Goal: Task Accomplishment & Management: Complete application form

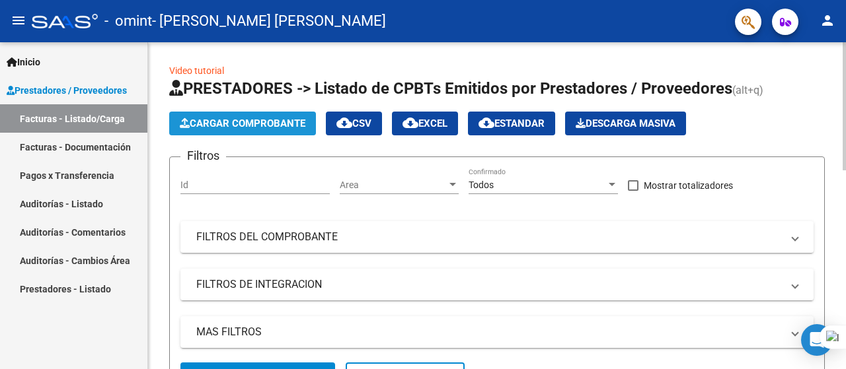
click at [252, 123] on span "Cargar Comprobante" at bounding box center [243, 124] width 126 height 12
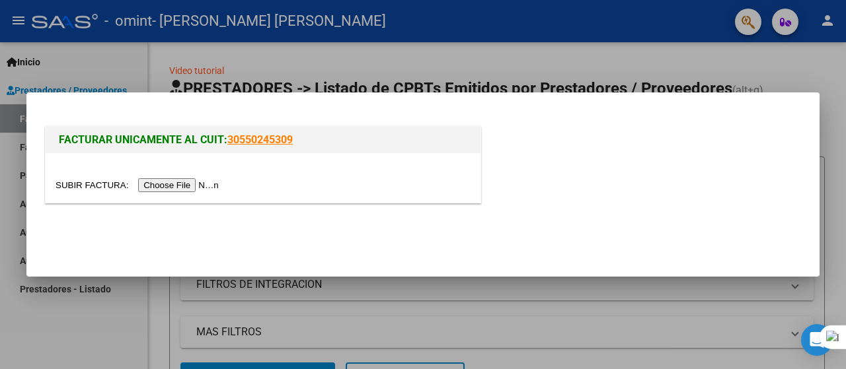
click at [200, 187] on input "file" at bounding box center [139, 185] width 167 height 14
click at [188, 186] on input "file" at bounding box center [139, 185] width 167 height 14
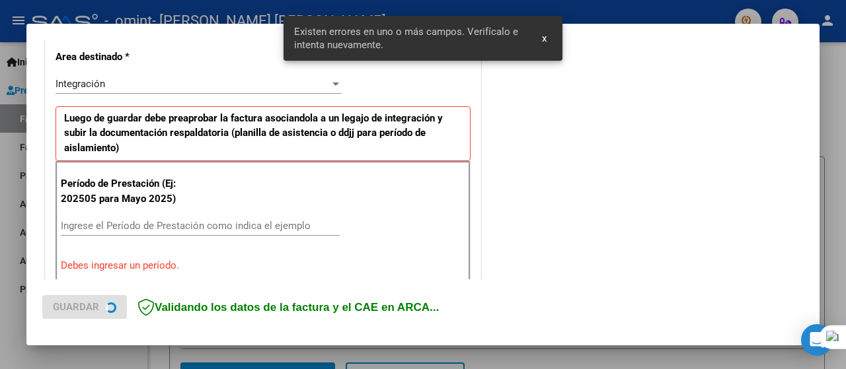
scroll to position [353, 0]
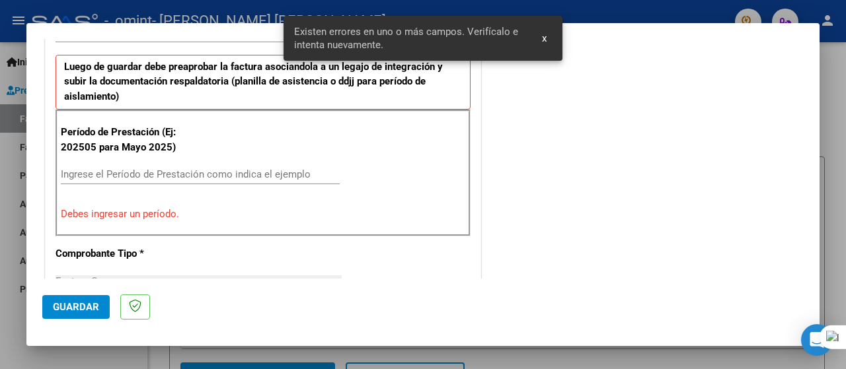
click at [97, 172] on input "Ingrese el Período de Prestación como indica el ejemplo" at bounding box center [200, 175] width 279 height 12
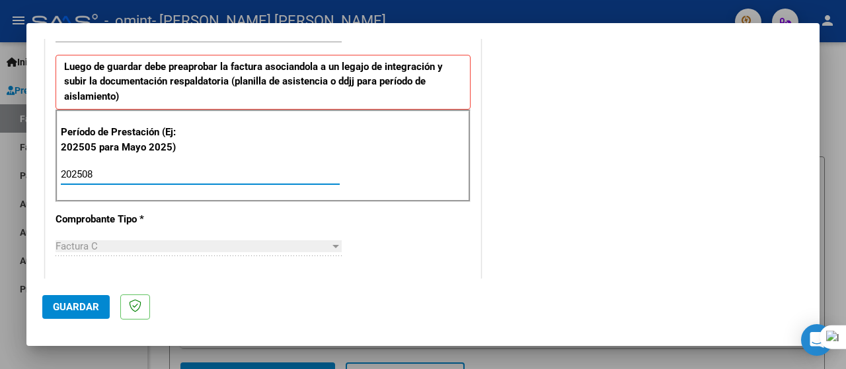
type input "202508"
click at [90, 313] on button "Guardar" at bounding box center [75, 307] width 67 height 24
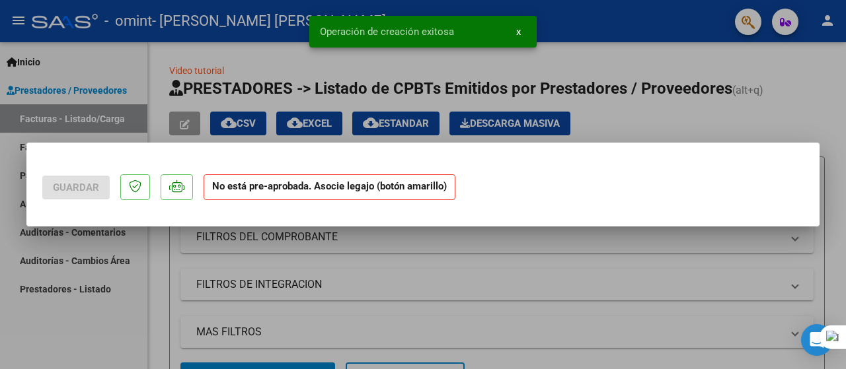
scroll to position [0, 0]
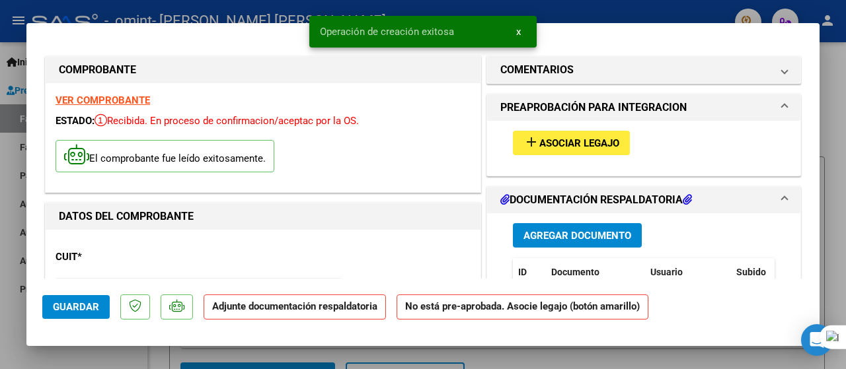
click at [557, 236] on span "Agregar Documento" at bounding box center [577, 236] width 108 height 12
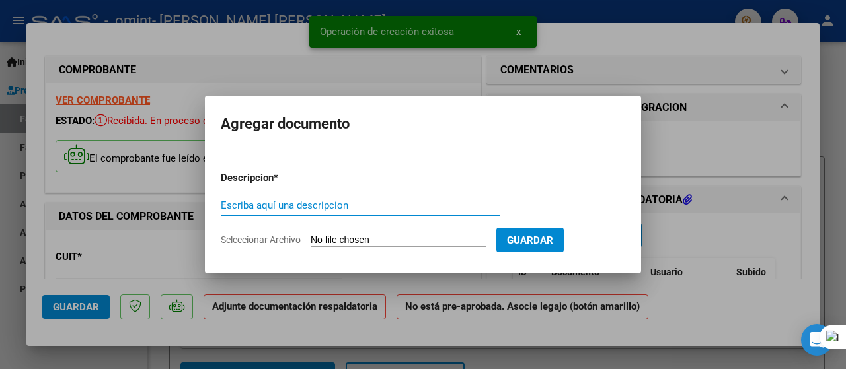
click at [348, 198] on div "Escriba aquí una descripcion" at bounding box center [360, 206] width 279 height 20
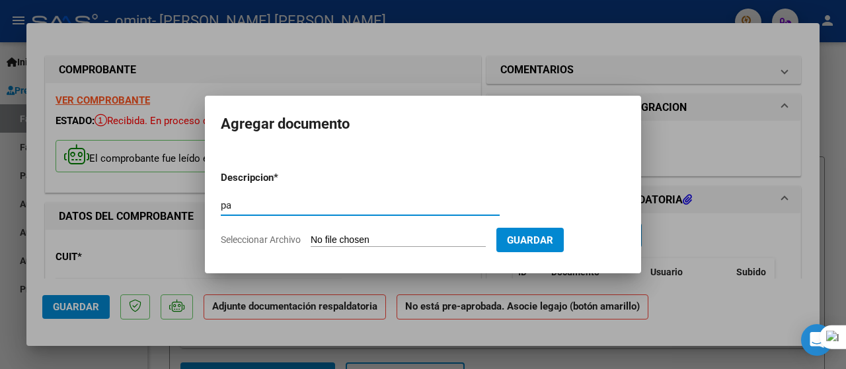
type input "p"
type input "Planilla Asistencia [DATE]"
click at [537, 239] on span "Guardar" at bounding box center [530, 241] width 46 height 12
click at [311, 240] on app-file-uploader "Seleccionar Archivo" at bounding box center [359, 240] width 276 height 12
click at [283, 239] on span "Seleccionar Archivo" at bounding box center [261, 240] width 80 height 11
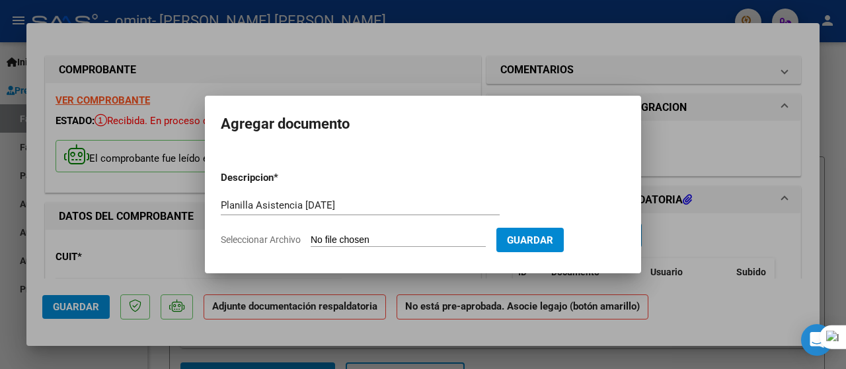
click at [311, 239] on input "Seleccionar Archivo" at bounding box center [398, 241] width 175 height 13
type input "C:\fakepath\Planilla Asistencia [PERSON_NAME][DATE].pdf"
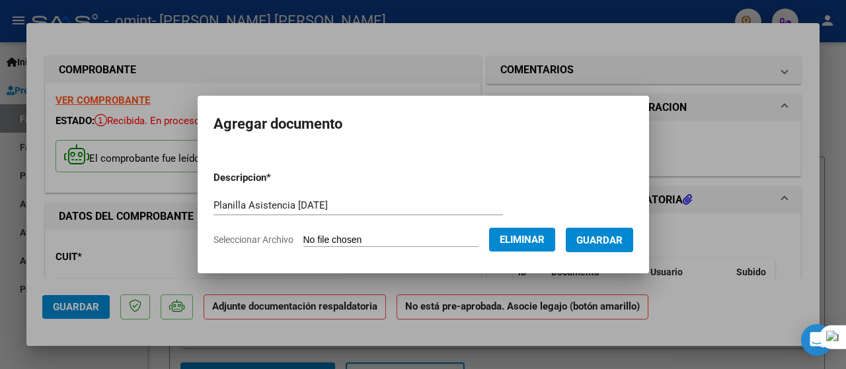
click at [613, 242] on span "Guardar" at bounding box center [599, 241] width 46 height 12
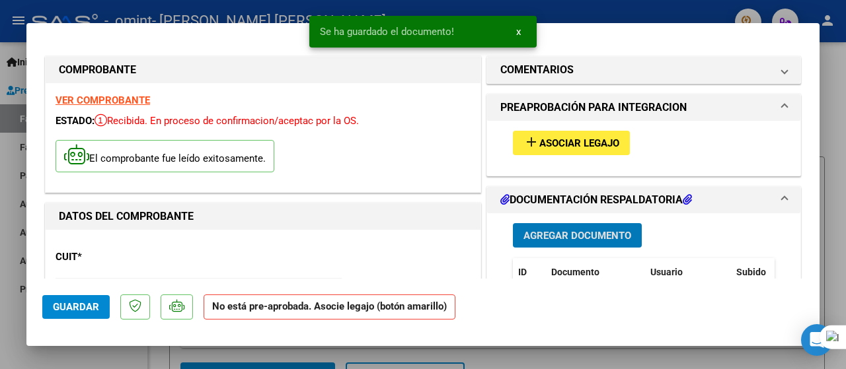
click at [588, 146] on span "Asociar Legajo" at bounding box center [579, 143] width 80 height 12
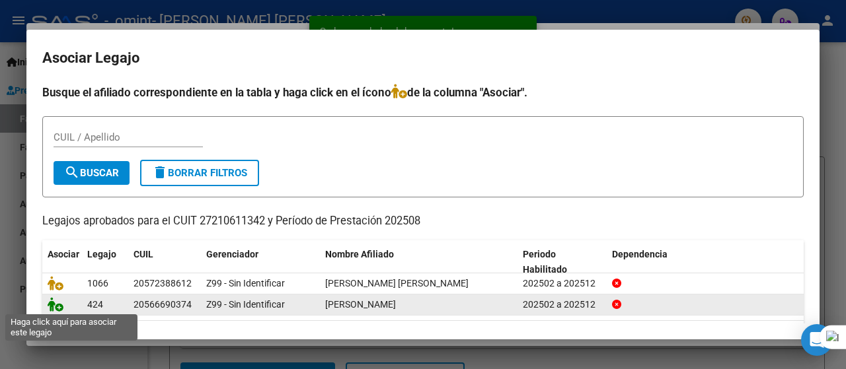
click at [56, 305] on icon at bounding box center [56, 304] width 16 height 15
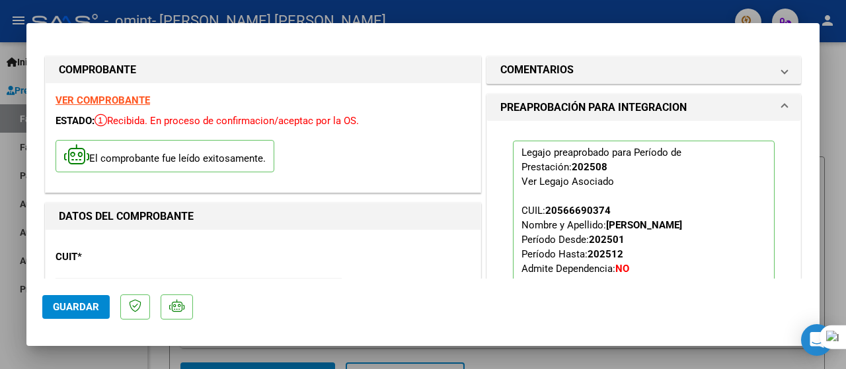
click at [98, 313] on span "Guardar" at bounding box center [76, 307] width 46 height 12
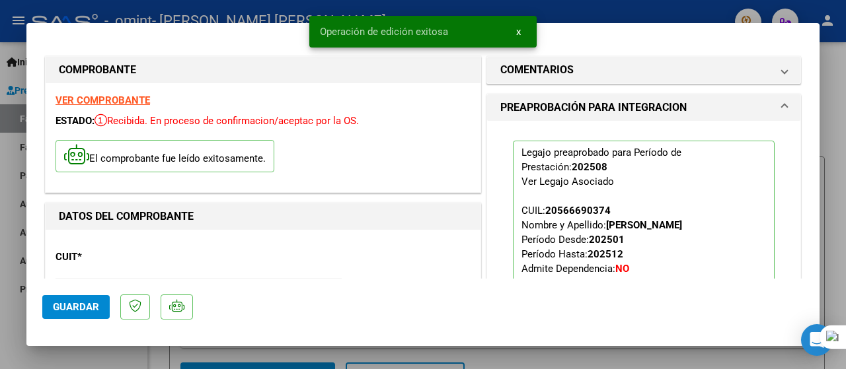
click at [831, 63] on div at bounding box center [423, 184] width 846 height 369
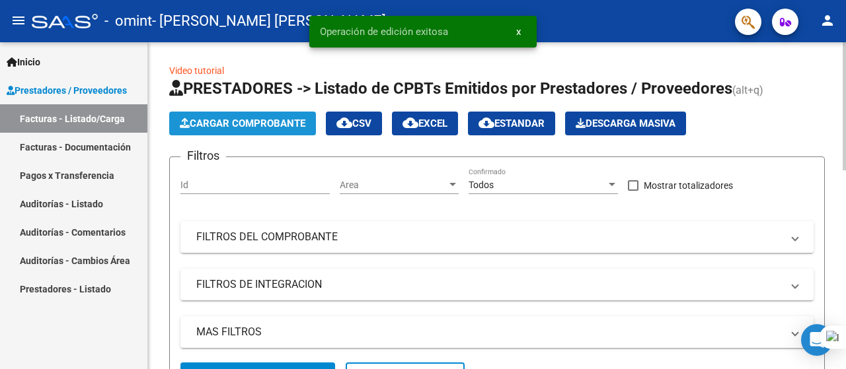
click at [225, 121] on span "Cargar Comprobante" at bounding box center [243, 124] width 126 height 12
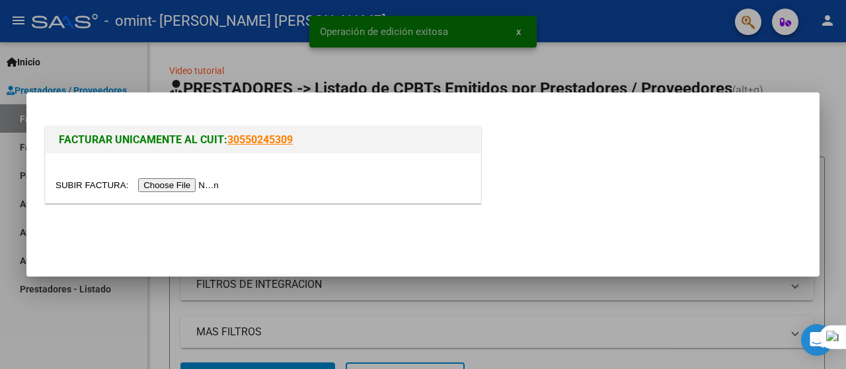
click at [195, 182] on input "file" at bounding box center [139, 185] width 167 height 14
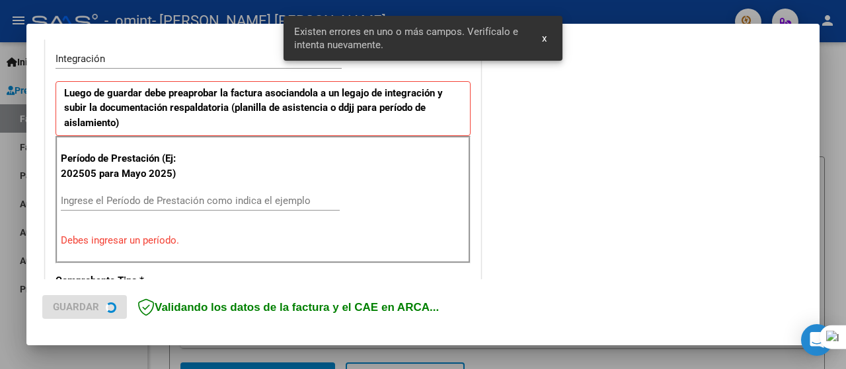
scroll to position [328, 0]
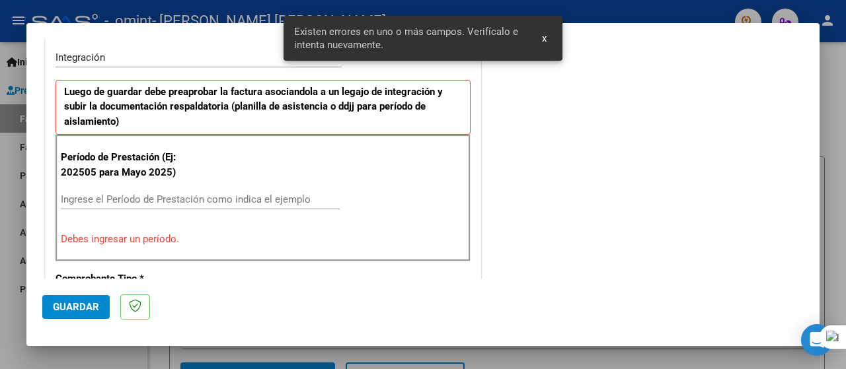
click at [86, 194] on input "Ingrese el Período de Prestación como indica el ejemplo" at bounding box center [200, 200] width 279 height 12
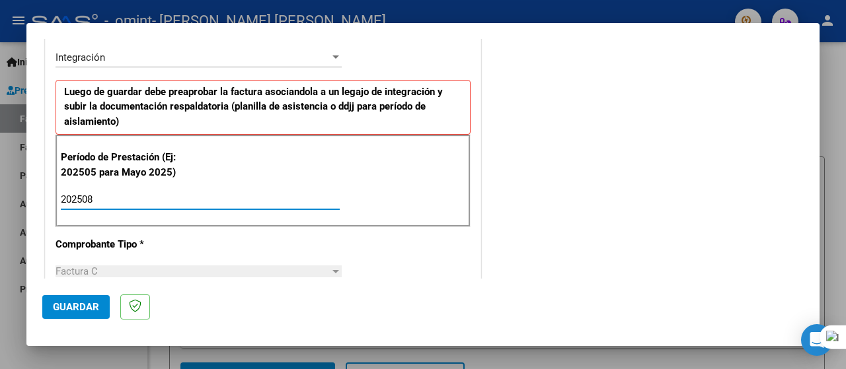
type input "202508"
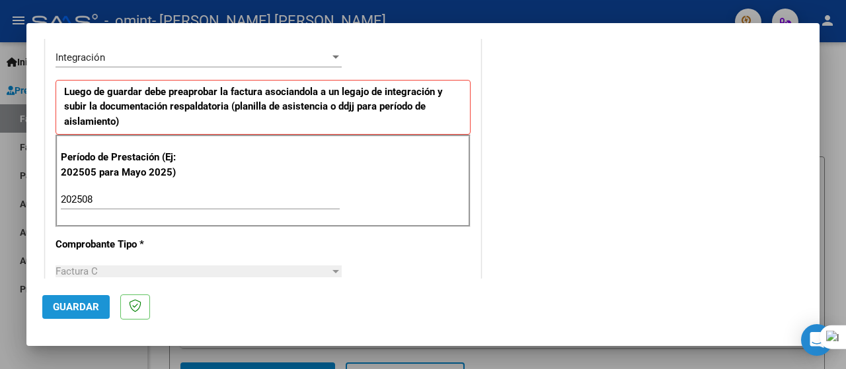
click at [63, 303] on span "Guardar" at bounding box center [76, 307] width 46 height 12
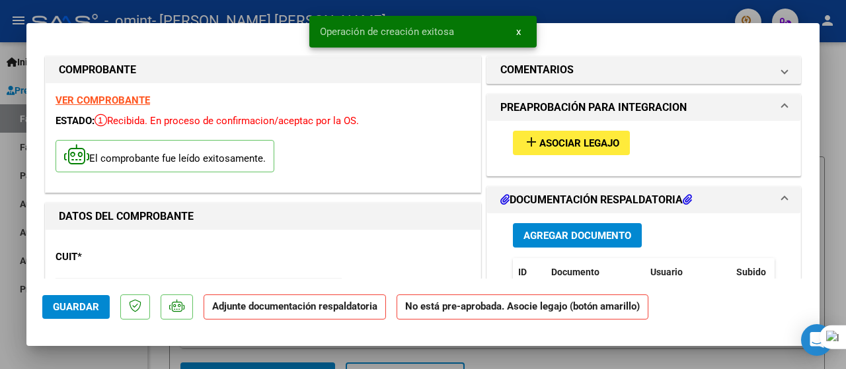
click at [573, 234] on span "Agregar Documento" at bounding box center [577, 236] width 108 height 12
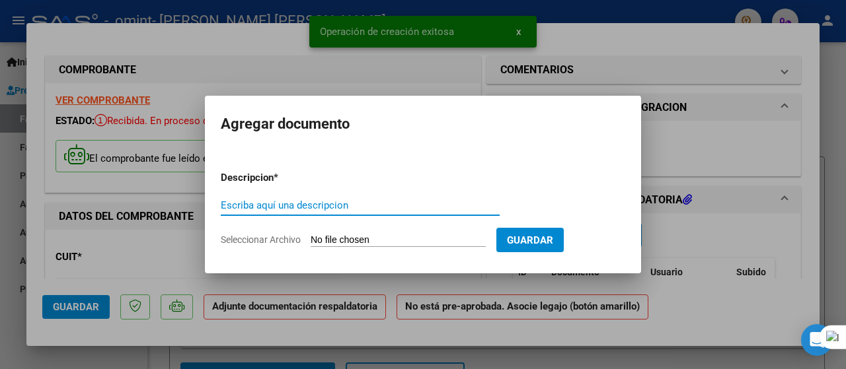
click at [305, 198] on div "Escriba aquí una descripcion" at bounding box center [360, 206] width 279 height 20
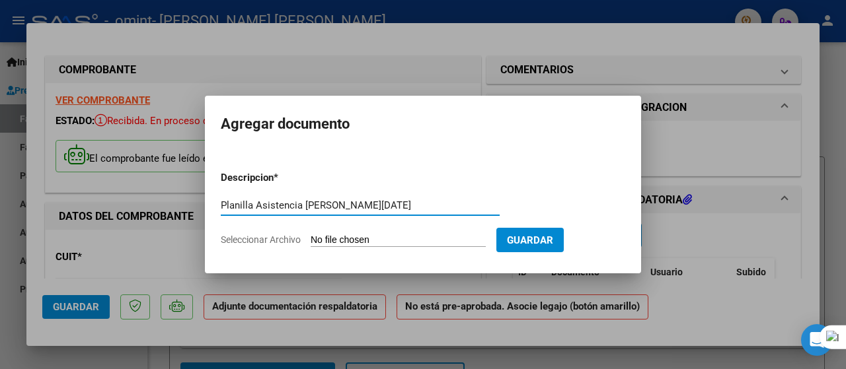
type input "Planilla Asistencia [PERSON_NAME][DATE]"
click at [325, 239] on input "Seleccionar Archivo" at bounding box center [398, 241] width 175 height 13
type input "C:\fakepath\Planilla Asistencia [PERSON_NAME][DATE].pdf"
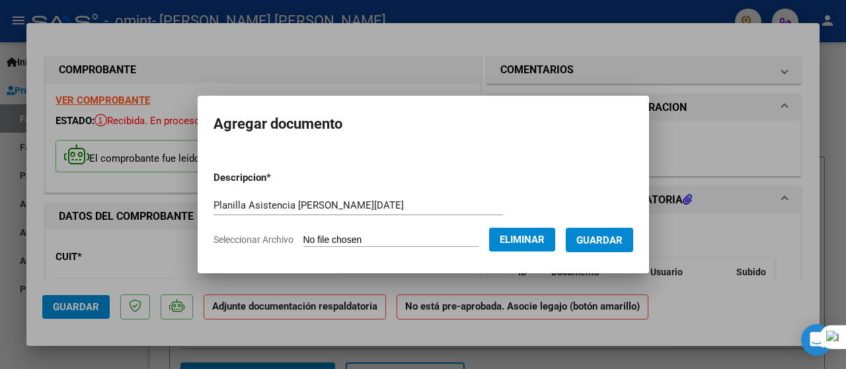
click at [516, 237] on span "Eliminar" at bounding box center [522, 240] width 45 height 12
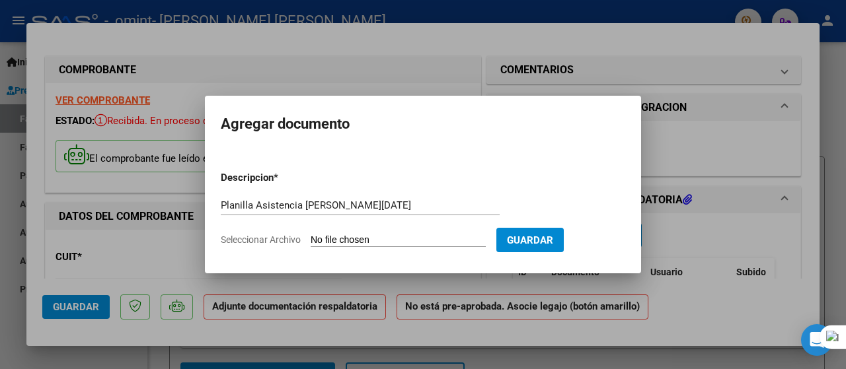
click at [367, 243] on input "Seleccionar Archivo" at bounding box center [398, 241] width 175 height 13
type input "C:\fakepath\Planilla Asistencia [PERSON_NAME][DATE].pdf"
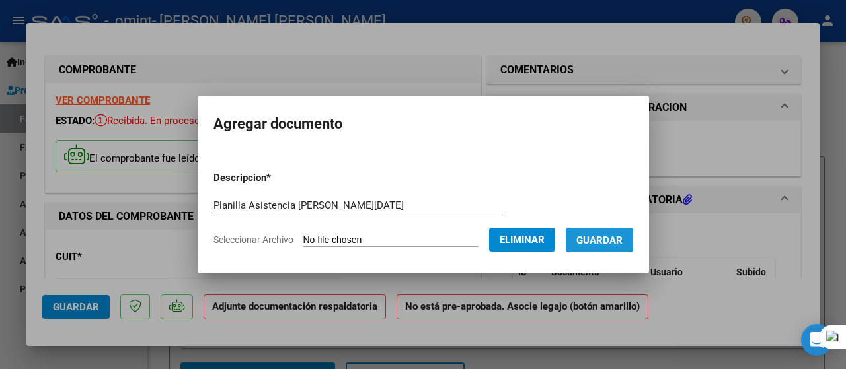
click at [619, 240] on span "Guardar" at bounding box center [599, 241] width 46 height 12
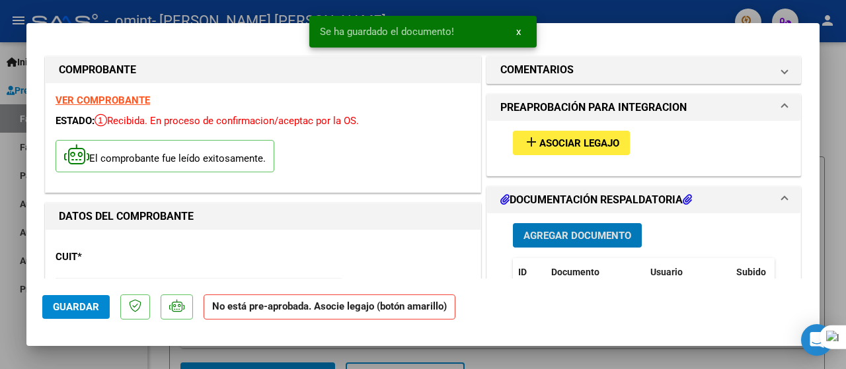
click at [559, 141] on span "Asociar Legajo" at bounding box center [579, 143] width 80 height 12
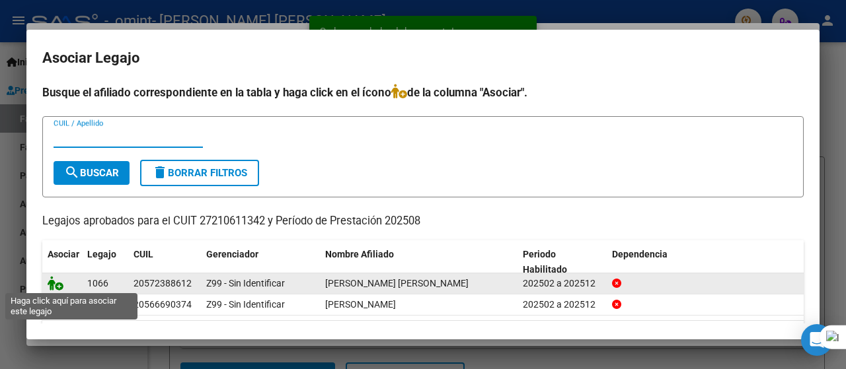
click at [49, 280] on icon at bounding box center [56, 283] width 16 height 15
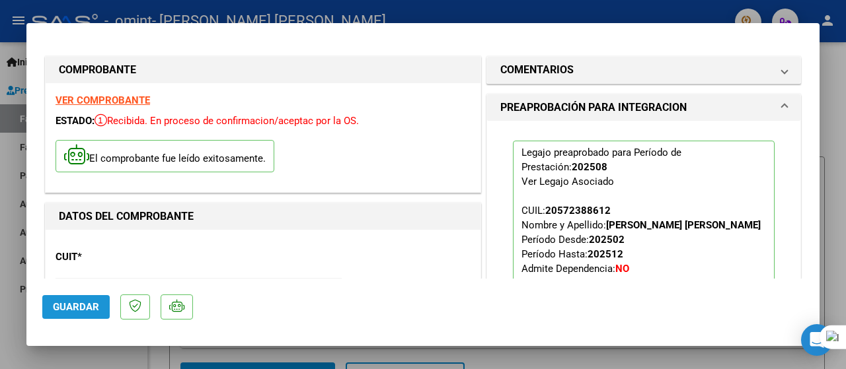
click at [87, 305] on span "Guardar" at bounding box center [76, 307] width 46 height 12
click at [834, 184] on div at bounding box center [423, 184] width 846 height 369
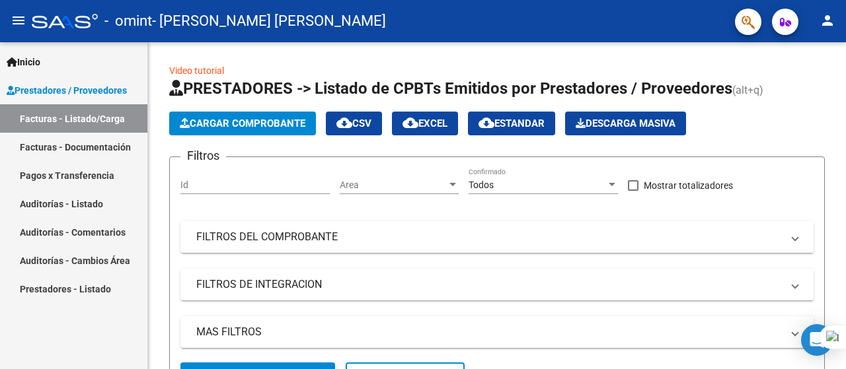
click at [122, 143] on link "Facturas - Documentación" at bounding box center [73, 147] width 147 height 28
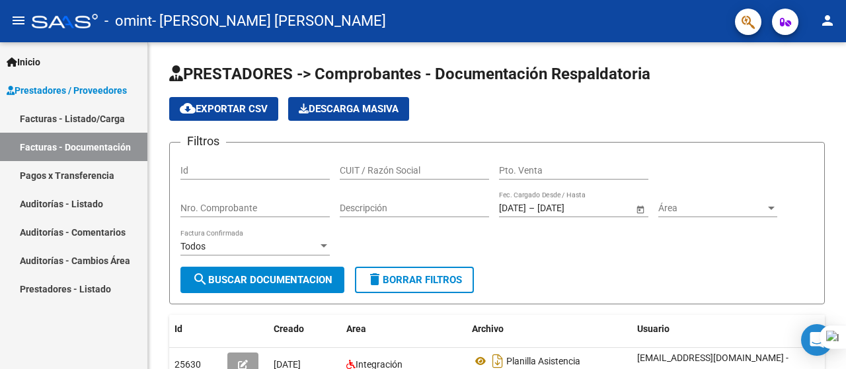
drag, startPoint x: 845, startPoint y: 155, endPoint x: 845, endPoint y: 211, distance: 56.8
click at [845, 211] on div at bounding box center [845, 184] width 1 height 369
click at [845, 209] on div at bounding box center [845, 184] width 1 height 369
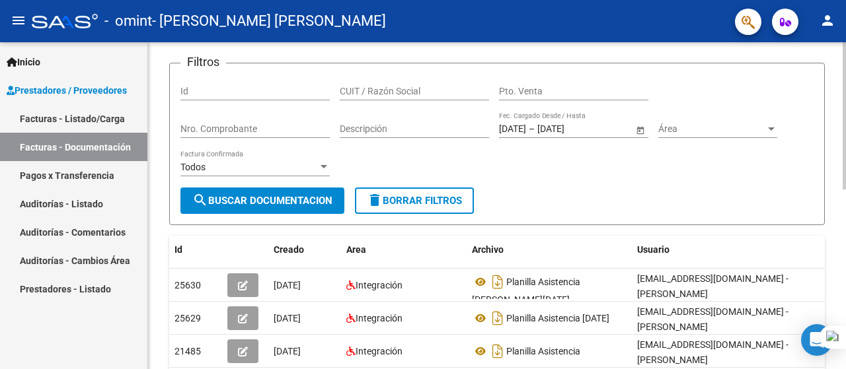
click at [845, 173] on html "menu - omint - [PERSON_NAME] [PERSON_NAME] person Inicio Instructivos Contacto …" at bounding box center [423, 184] width 846 height 369
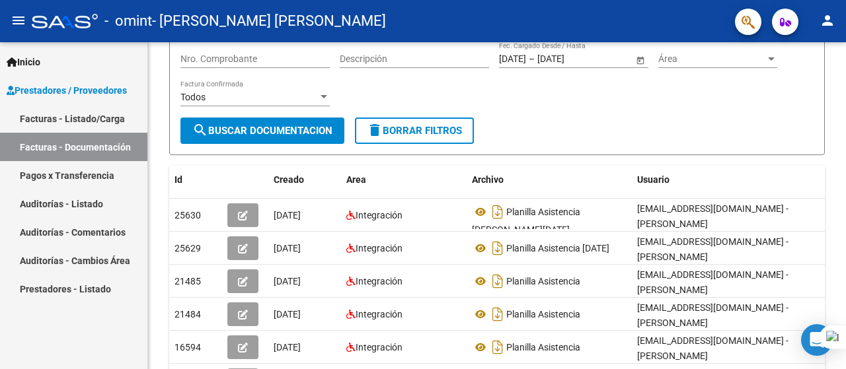
drag, startPoint x: 845, startPoint y: 173, endPoint x: 845, endPoint y: 194, distance: 20.5
click at [845, 194] on div at bounding box center [845, 184] width 1 height 369
drag, startPoint x: 845, startPoint y: 125, endPoint x: 845, endPoint y: 147, distance: 22.5
click at [845, 147] on div at bounding box center [845, 184] width 1 height 369
drag, startPoint x: 845, startPoint y: 139, endPoint x: 845, endPoint y: 219, distance: 80.0
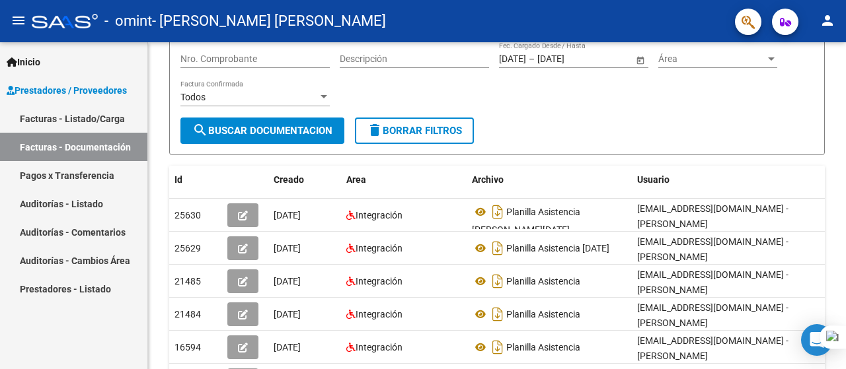
click at [845, 219] on div at bounding box center [845, 184] width 1 height 369
drag, startPoint x: 841, startPoint y: 216, endPoint x: 841, endPoint y: 225, distance: 8.6
click at [841, 223] on div "PRESTADORES -> Comprobantes - Documentación Respaldatoria cloud_download Export…" at bounding box center [497, 251] width 698 height 716
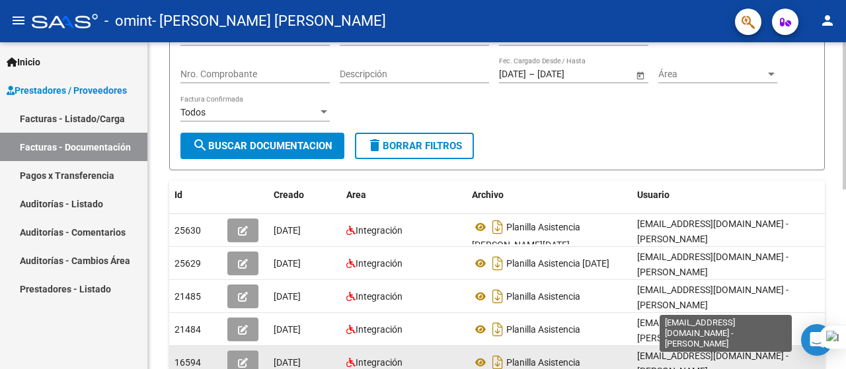
scroll to position [2, 0]
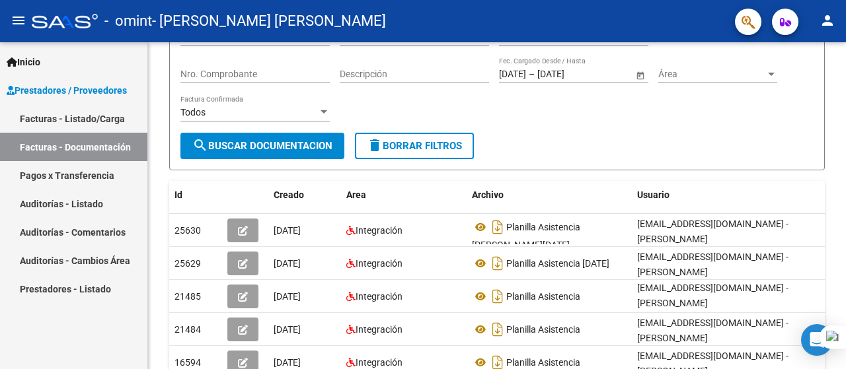
drag, startPoint x: 845, startPoint y: 221, endPoint x: 845, endPoint y: 250, distance: 29.1
click at [845, 250] on div at bounding box center [845, 184] width 1 height 369
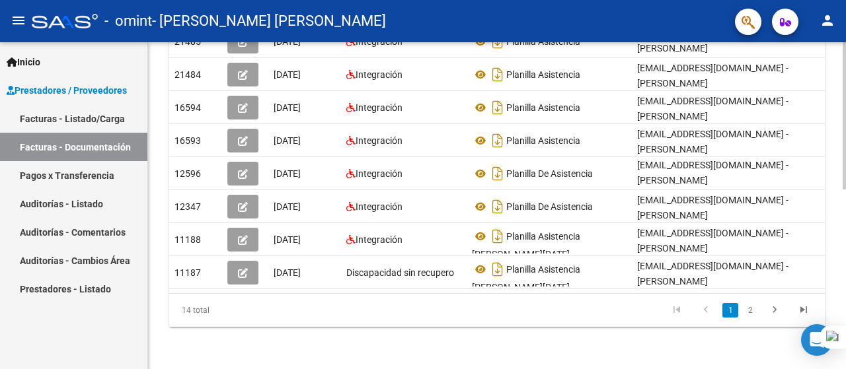
click at [843, 272] on div at bounding box center [844, 205] width 3 height 327
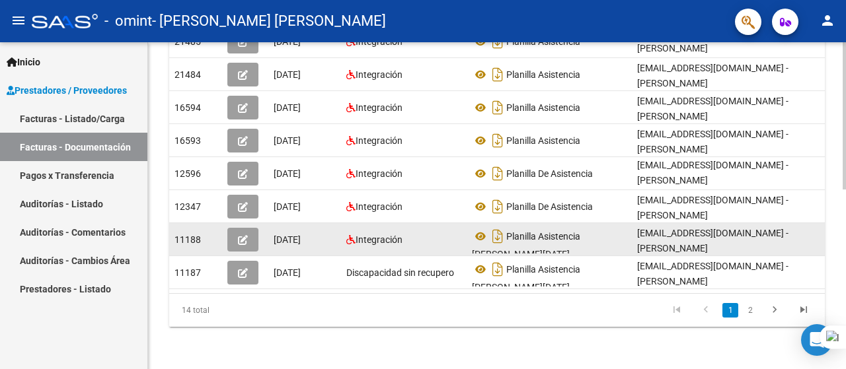
click at [237, 230] on button "button" at bounding box center [242, 240] width 31 height 24
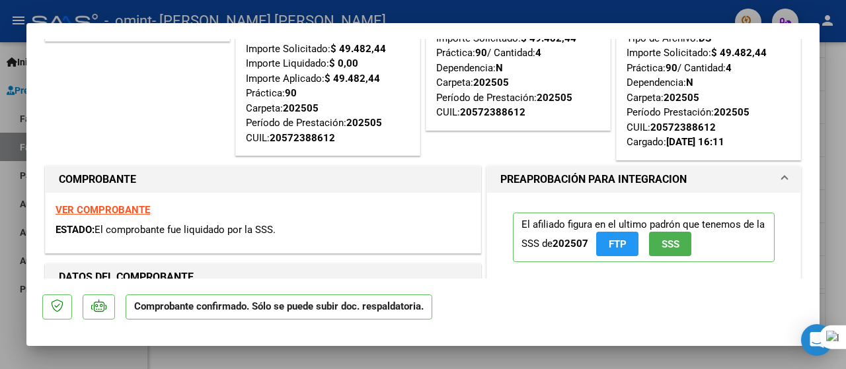
scroll to position [70, 0]
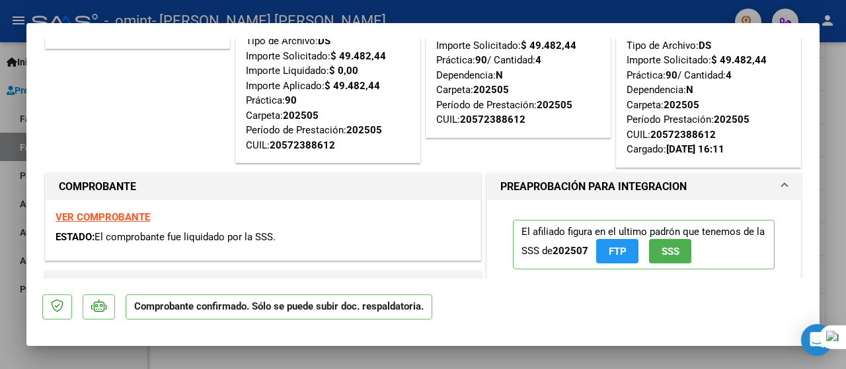
click at [95, 217] on strong "VER COMPROBANTE" at bounding box center [103, 217] width 95 height 12
click at [845, 79] on div at bounding box center [845, 184] width 1 height 369
click at [839, 166] on div at bounding box center [423, 184] width 846 height 369
type input "$ 0,00"
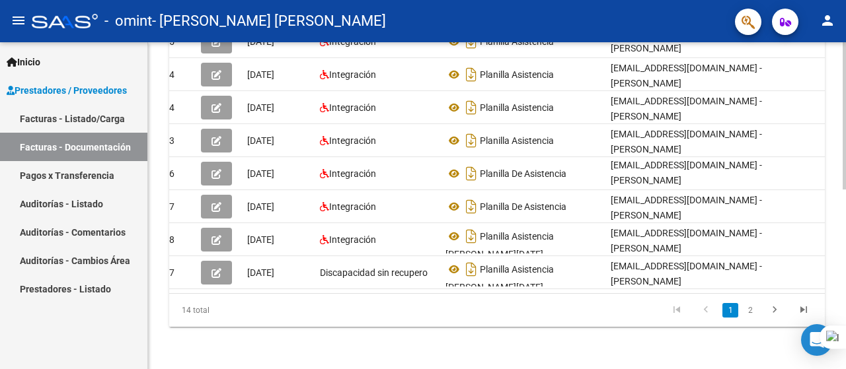
scroll to position [0, 0]
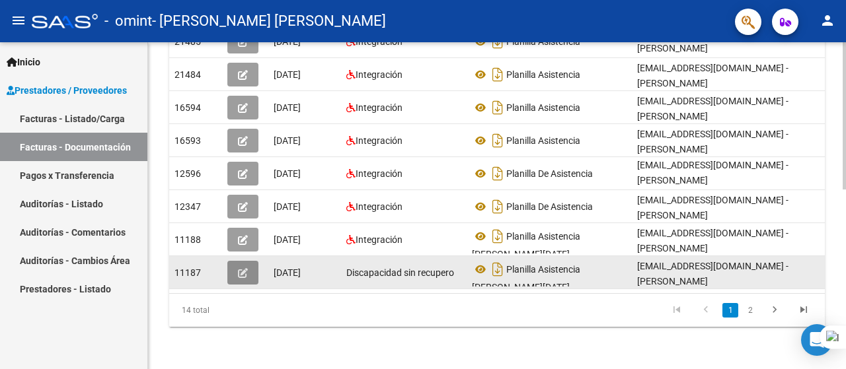
click at [242, 268] on icon "button" at bounding box center [243, 273] width 10 height 10
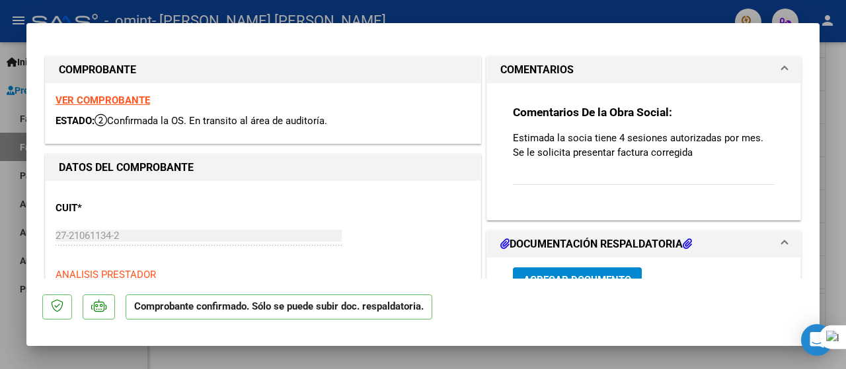
click at [838, 122] on div at bounding box center [423, 184] width 846 height 369
type input "$ 0,00"
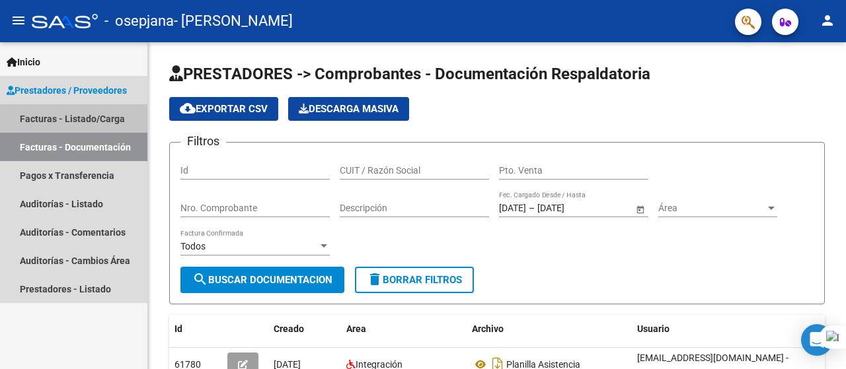
click at [100, 113] on link "Facturas - Listado/Carga" at bounding box center [73, 118] width 147 height 28
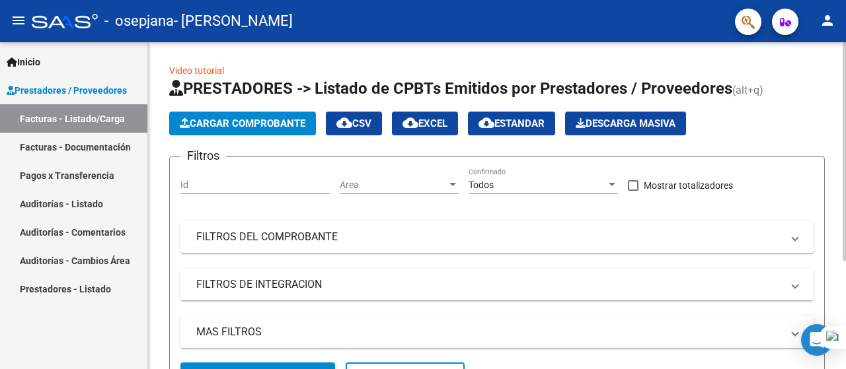
click at [283, 124] on span "Cargar Comprobante" at bounding box center [243, 124] width 126 height 12
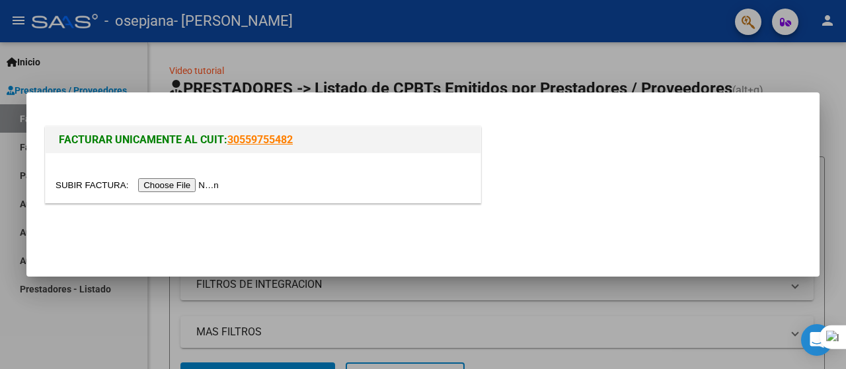
click at [213, 188] on input "file" at bounding box center [139, 185] width 167 height 14
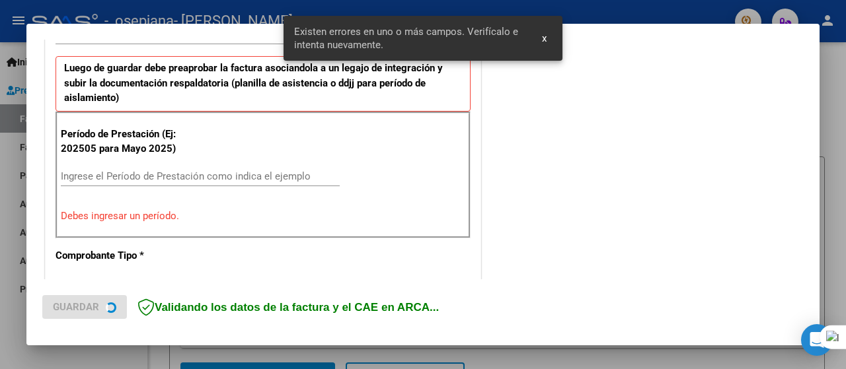
scroll to position [328, 0]
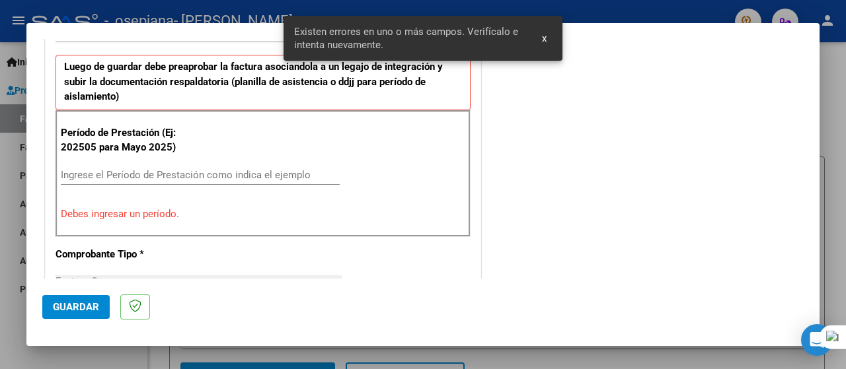
click at [89, 169] on input "Ingrese el Período de Prestación como indica el ejemplo" at bounding box center [200, 175] width 279 height 12
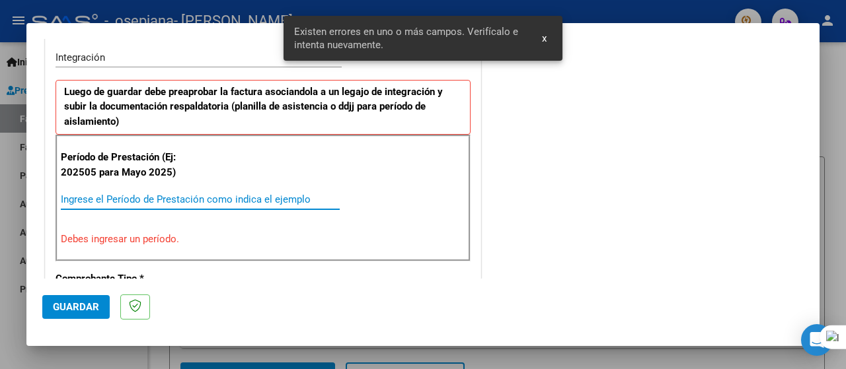
scroll to position [352, 0]
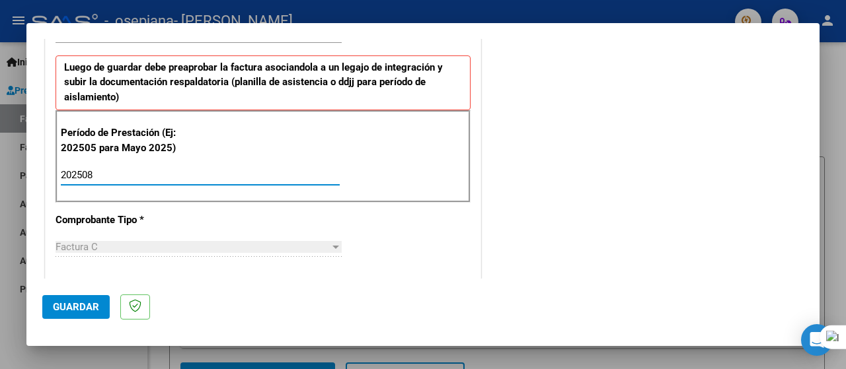
type input "202508"
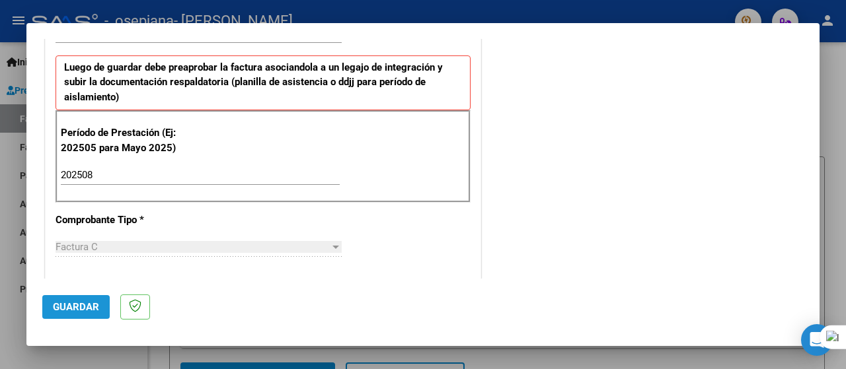
click at [71, 299] on button "Guardar" at bounding box center [75, 307] width 67 height 24
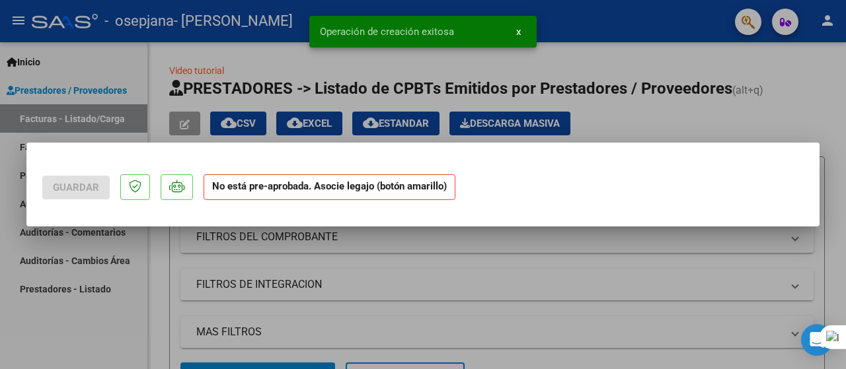
scroll to position [0, 0]
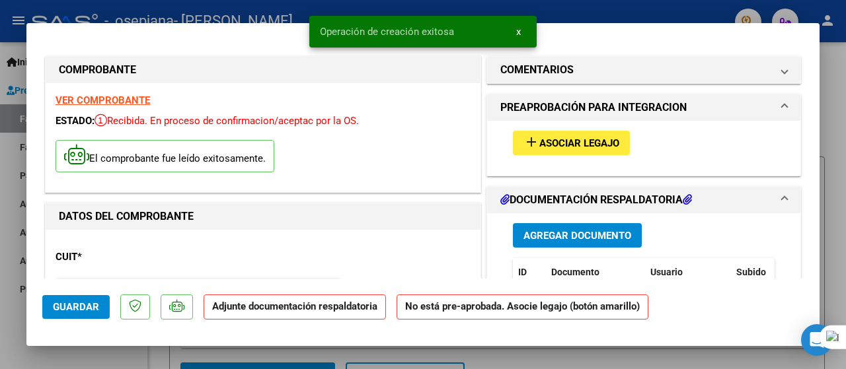
click at [625, 232] on span "Agregar Documento" at bounding box center [577, 236] width 108 height 12
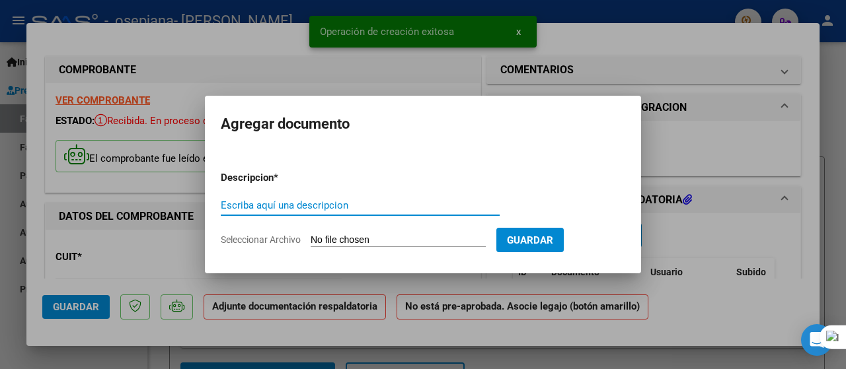
click at [288, 208] on input "Escriba aquí una descripcion" at bounding box center [360, 206] width 279 height 12
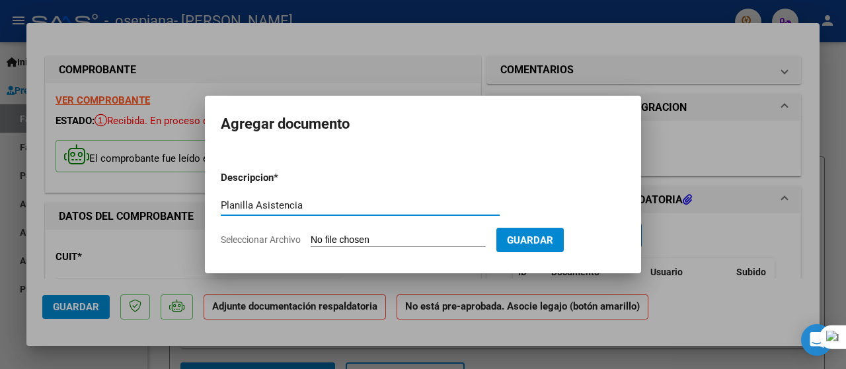
type input "Planilla Asistencia"
click at [341, 239] on input "Seleccionar Archivo" at bounding box center [398, 241] width 175 height 13
type input "C:\fakepath\Planilla Asistencia Joaquin Peralta Agosto 2025.pdf"
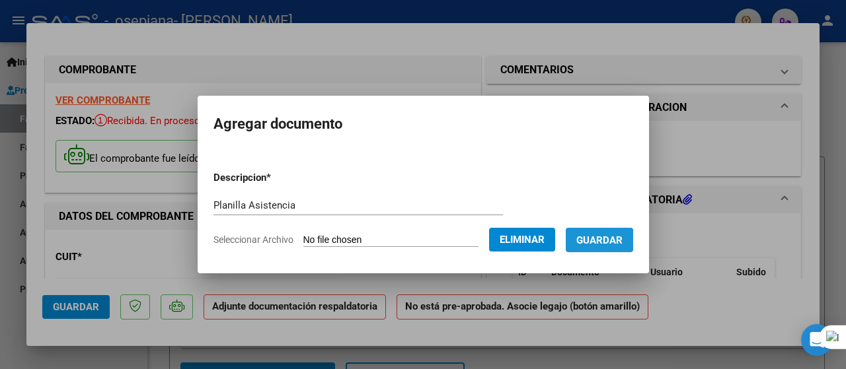
click at [613, 243] on span "Guardar" at bounding box center [599, 241] width 46 height 12
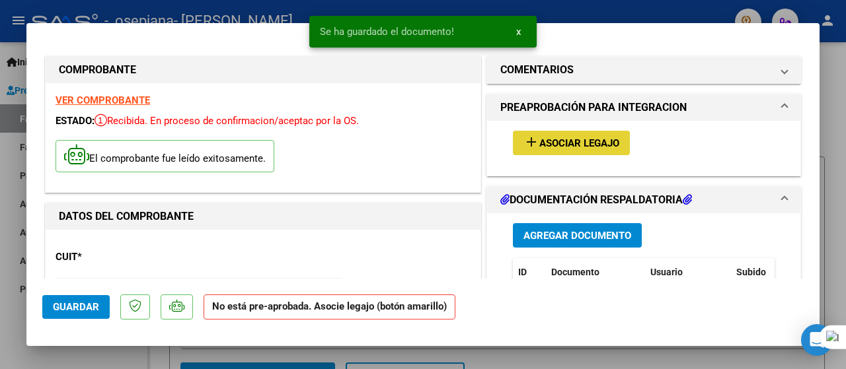
click at [568, 139] on span "Asociar Legajo" at bounding box center [579, 143] width 80 height 12
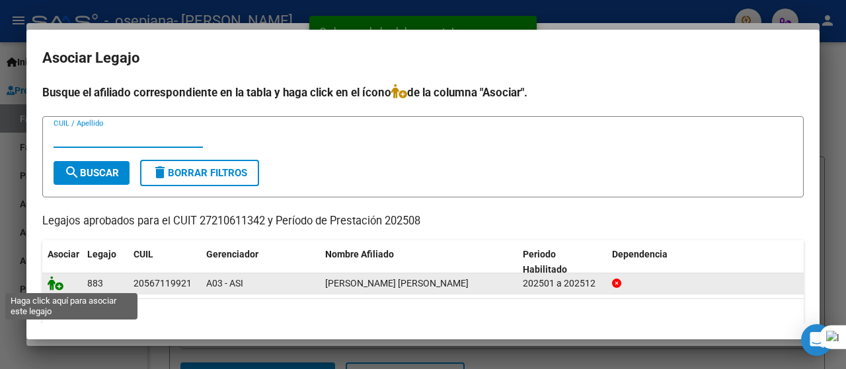
click at [50, 282] on icon at bounding box center [56, 283] width 16 height 15
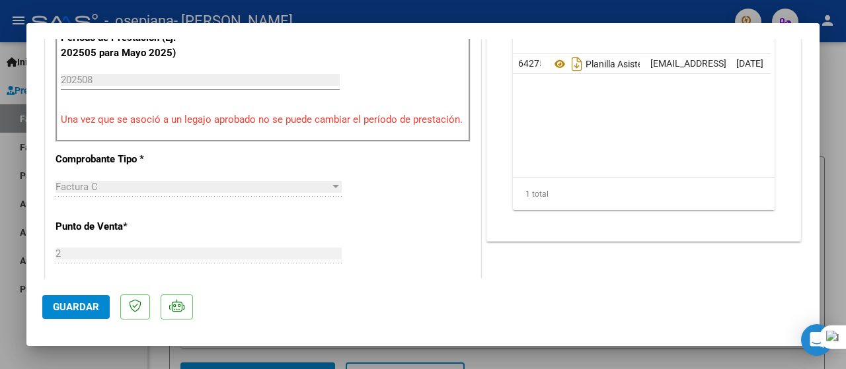
scroll to position [415, 0]
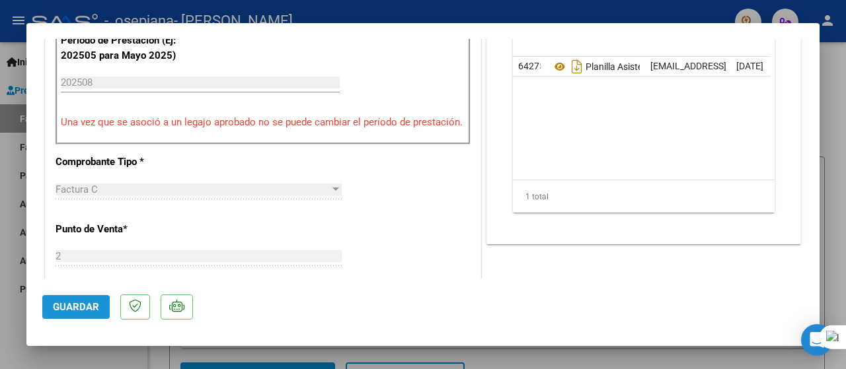
click at [77, 304] on span "Guardar" at bounding box center [76, 307] width 46 height 12
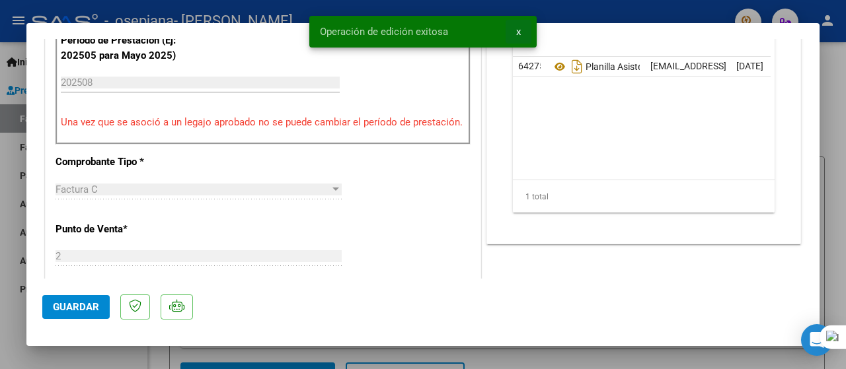
click at [519, 34] on span "x" at bounding box center [518, 32] width 5 height 12
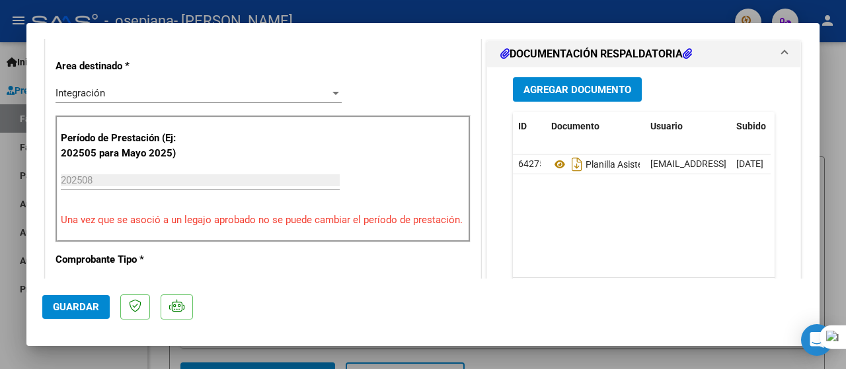
scroll to position [268, 0]
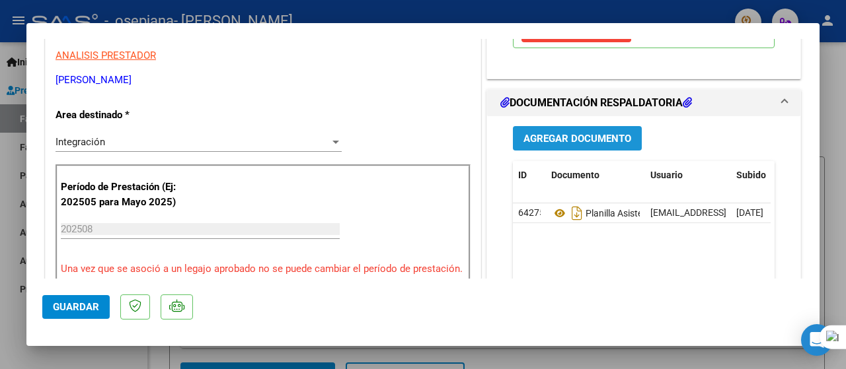
click at [558, 145] on span "Agregar Documento" at bounding box center [577, 139] width 108 height 12
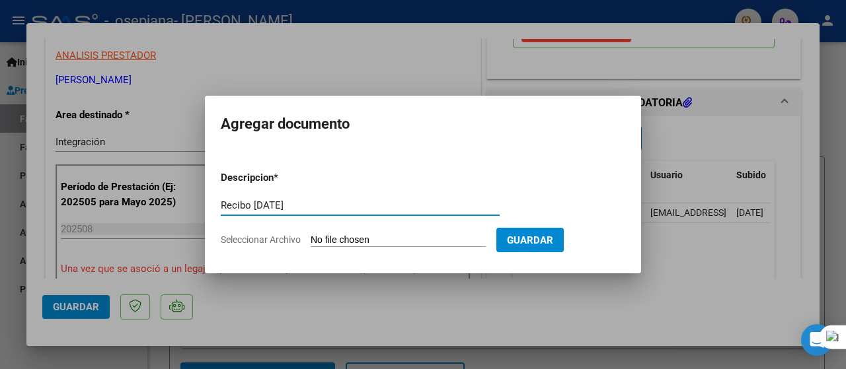
type input "Recibo Junio 2025"
click at [330, 239] on input "Seleccionar Archivo" at bounding box center [398, 241] width 175 height 13
type input "C:\fakepath\Recibo Joaquin Peralta Junio 2025.pdf"
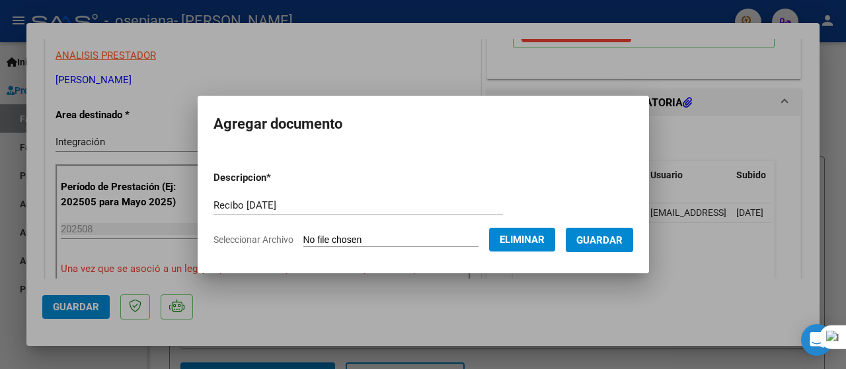
click at [619, 241] on span "Guardar" at bounding box center [599, 241] width 46 height 12
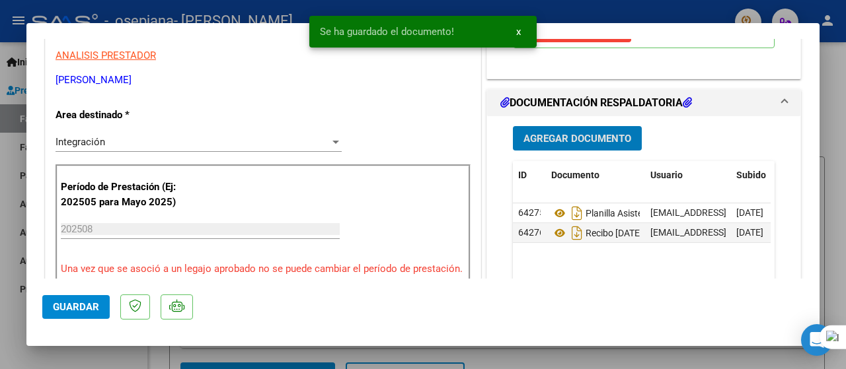
click at [85, 307] on span "Guardar" at bounding box center [76, 307] width 46 height 12
